Goal: Task Accomplishment & Management: Manage account settings

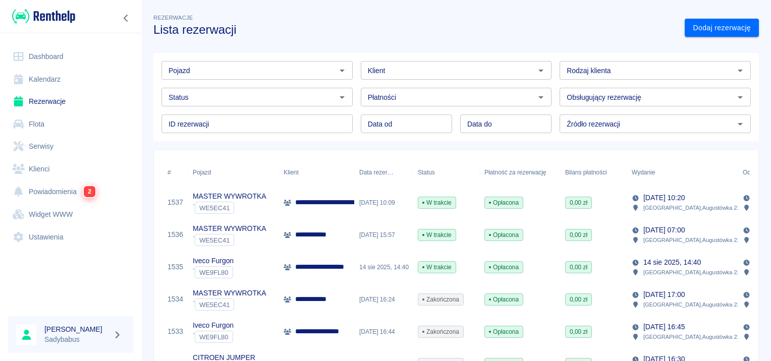
click at [268, 72] on input "Pojazd" at bounding box center [249, 70] width 169 height 13
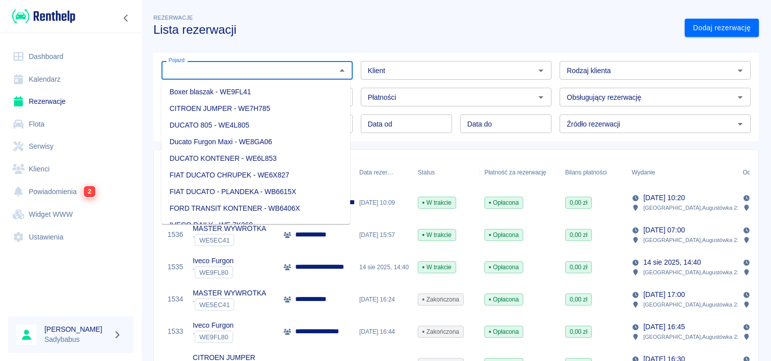
click at [242, 69] on input "Pojazd" at bounding box center [249, 70] width 169 height 13
click at [202, 58] on div "Pojazd Pojazd" at bounding box center [252, 66] width 199 height 27
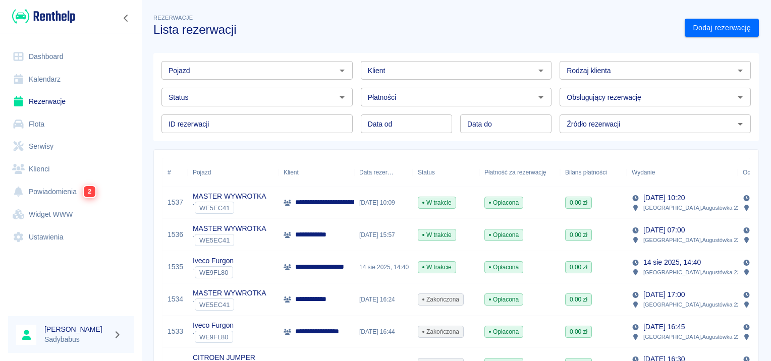
click at [199, 62] on div "Pojazd" at bounding box center [256, 70] width 191 height 19
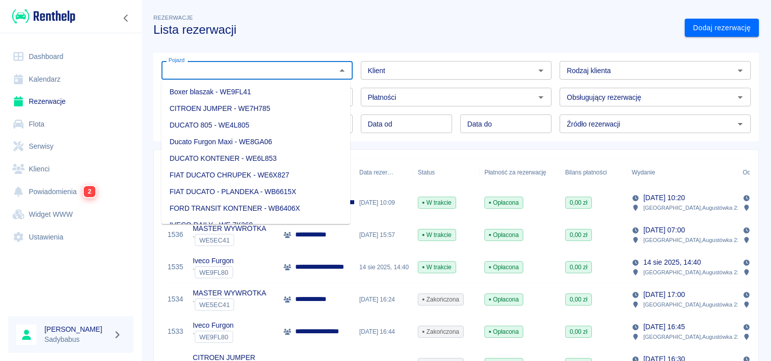
click at [199, 63] on div "Pojazd" at bounding box center [256, 70] width 191 height 19
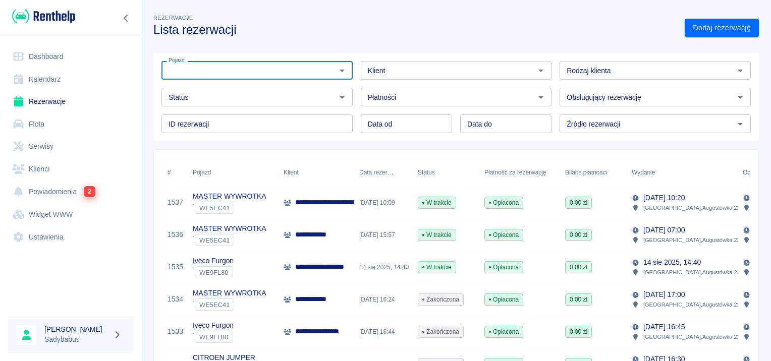
click at [240, 61] on div "Pojazd" at bounding box center [256, 70] width 191 height 19
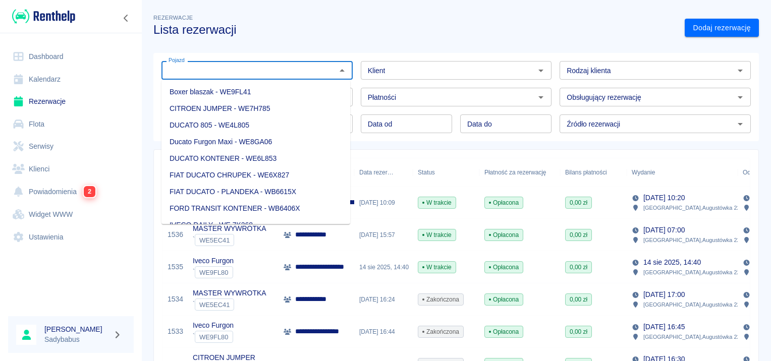
click at [240, 61] on div "Pojazd" at bounding box center [256, 70] width 191 height 19
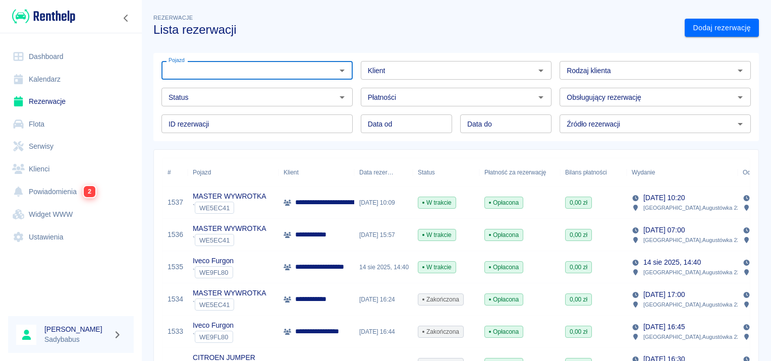
click at [202, 66] on input "Pojazd" at bounding box center [249, 70] width 169 height 13
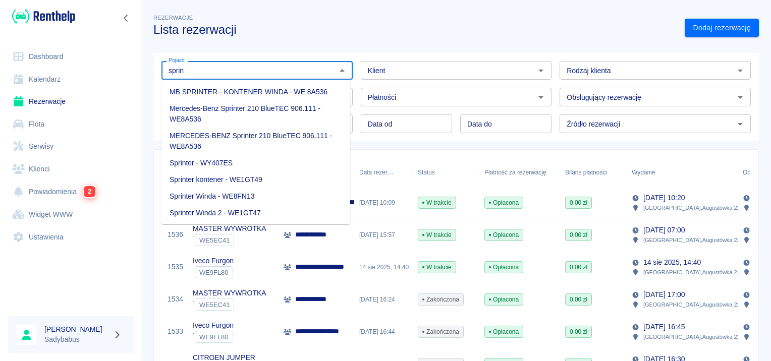
click at [214, 162] on li "Sprinter - WY407ES" at bounding box center [255, 163] width 189 height 17
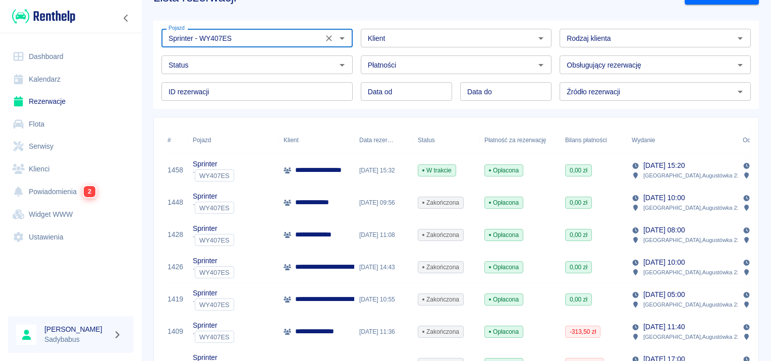
scroll to position [50, 0]
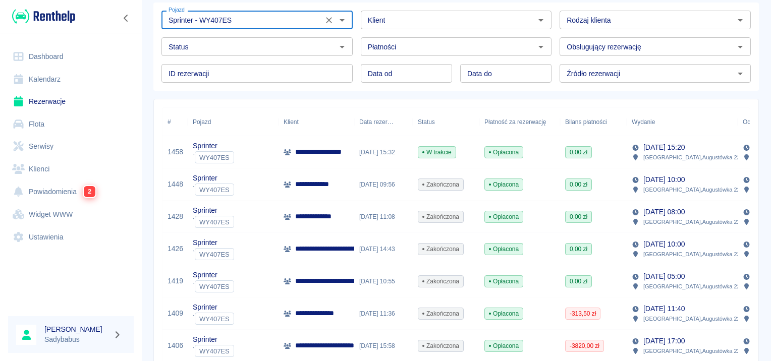
type input "Sprinter - WY407ES"
click at [312, 137] on div "**********" at bounding box center [317, 152] width 76 height 32
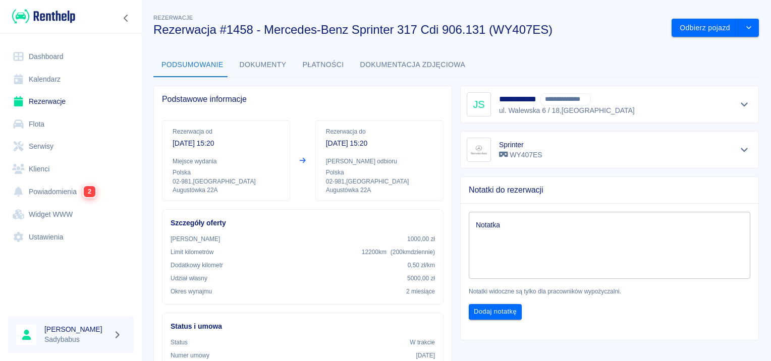
drag, startPoint x: 27, startPoint y: 383, endPoint x: 39, endPoint y: 383, distance: 11.6
drag, startPoint x: 39, startPoint y: 383, endPoint x: 39, endPoint y: 103, distance: 280.1
click at [39, 103] on link "Rezerwacje" at bounding box center [71, 101] width 126 height 23
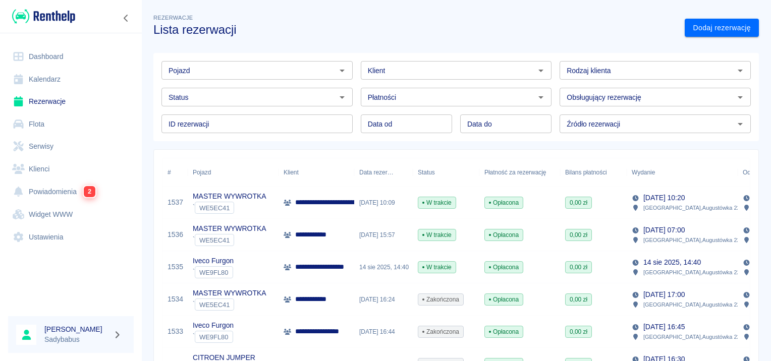
click at [210, 68] on input "Pojazd" at bounding box center [249, 70] width 169 height 13
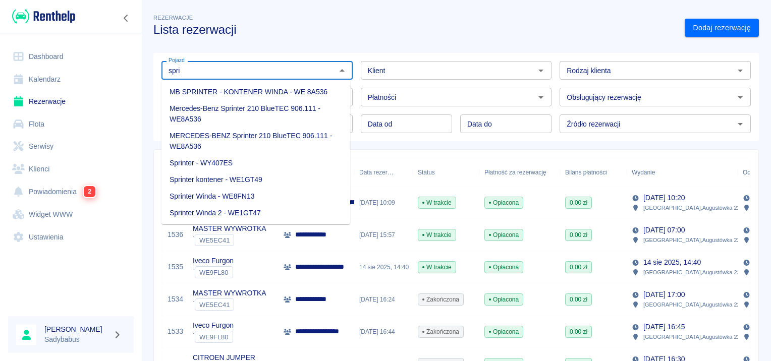
click at [230, 161] on li "Sprinter - WY407ES" at bounding box center [255, 163] width 189 height 17
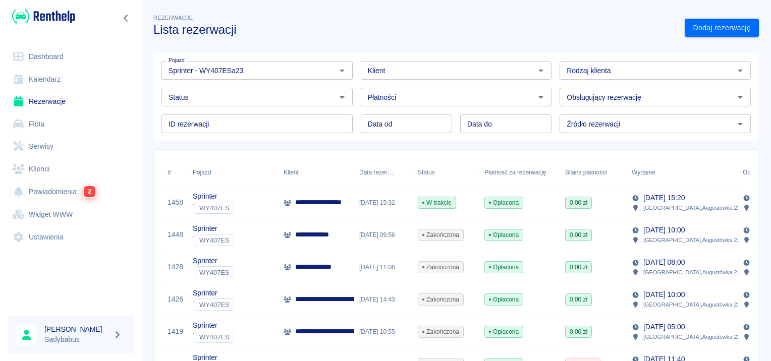
type input "Sprinter - WY407ES"
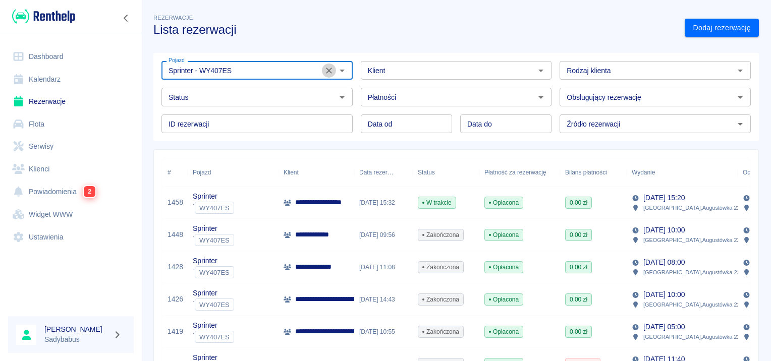
click at [331, 69] on icon "Wyczyść" at bounding box center [329, 71] width 10 height 10
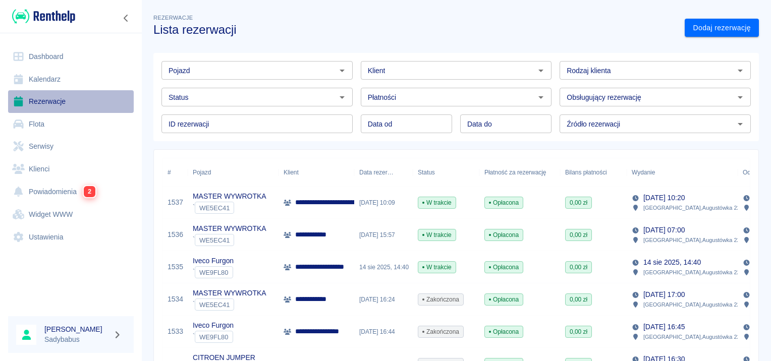
click at [50, 102] on link "Rezerwacje" at bounding box center [71, 101] width 126 height 23
click at [71, 100] on link "Rezerwacje" at bounding box center [71, 101] width 126 height 23
click at [79, 101] on link "Rezerwacje" at bounding box center [71, 101] width 126 height 23
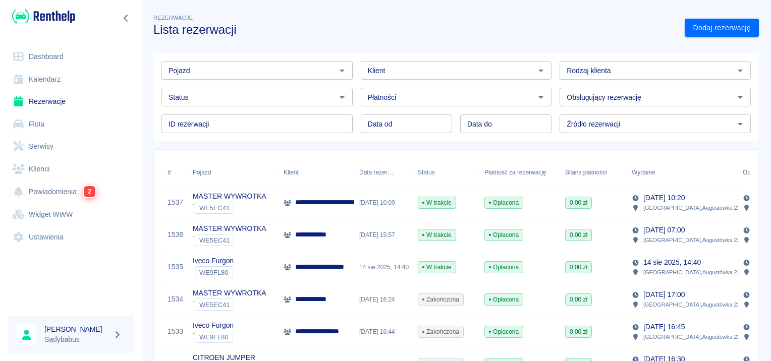
click at [33, 100] on link "Rezerwacje" at bounding box center [71, 101] width 126 height 23
